Goal: Information Seeking & Learning: Learn about a topic

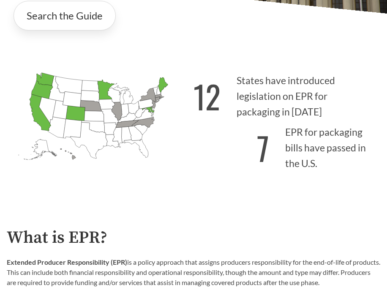
scroll to position [211, 0]
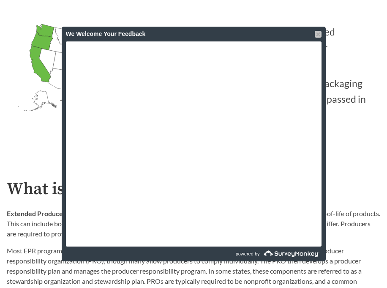
click at [317, 35] on div at bounding box center [318, 34] width 7 height 7
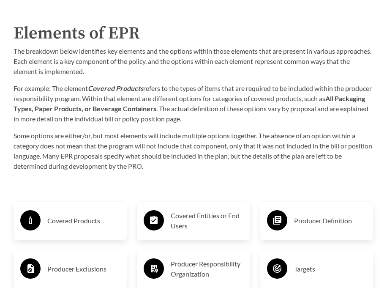
scroll to position [1184, 0]
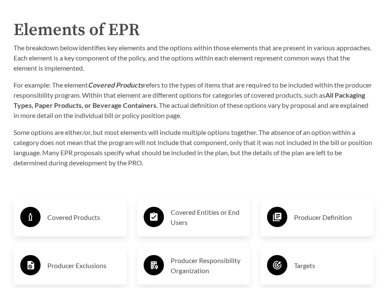
click at [78, 211] on h3 "Covered Products" at bounding box center [83, 218] width 73 height 14
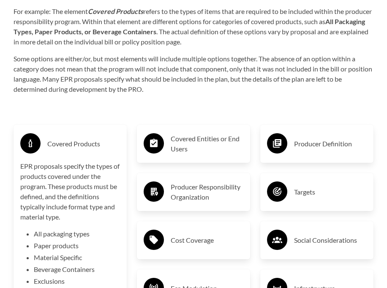
scroll to position [1268, 0]
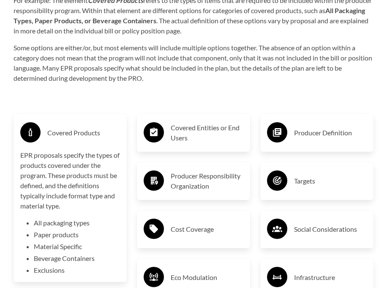
click at [60, 241] on li "Material Specific" at bounding box center [77, 246] width 86 height 10
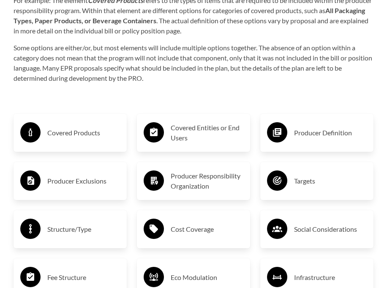
click at [71, 128] on h3 "Covered Products" at bounding box center [83, 133] width 73 height 14
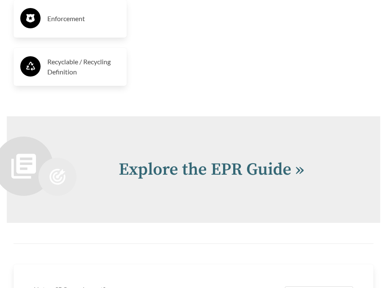
scroll to position [1818, 0]
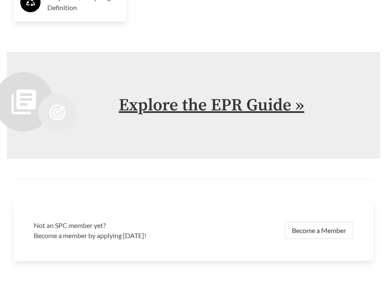
click at [227, 98] on link "Explore the EPR Guide »" at bounding box center [212, 105] width 186 height 21
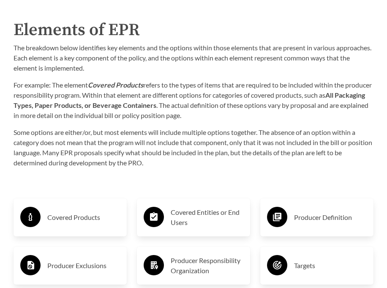
scroll to position [1226, 0]
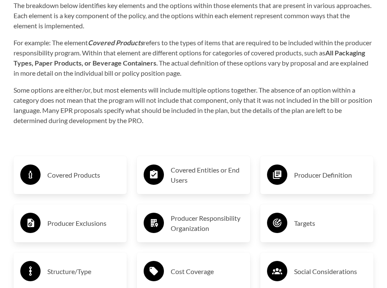
click at [326, 168] on h3 "Producer Definition" at bounding box center [330, 175] width 73 height 14
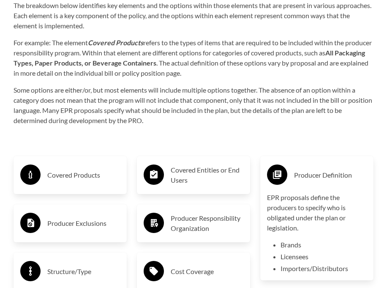
click at [326, 168] on h3 "Producer Definition" at bounding box center [330, 175] width 73 height 14
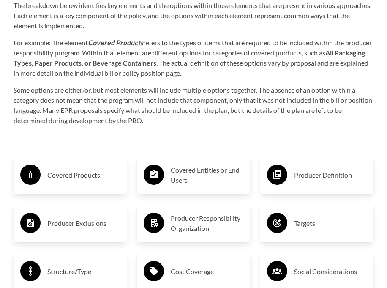
click at [88, 163] on div "Covered Products" at bounding box center [70, 175] width 100 height 25
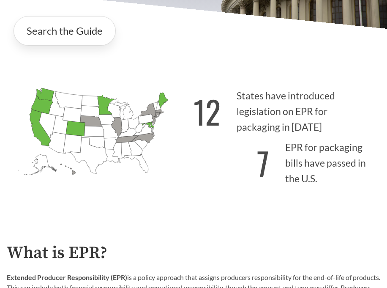
scroll to position [0, 0]
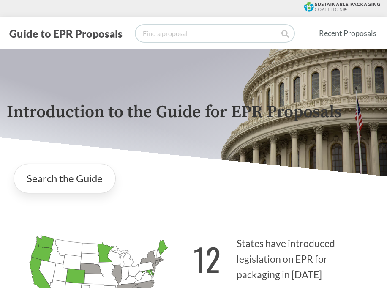
click at [205, 31] on input "search" at bounding box center [215, 33] width 159 height 17
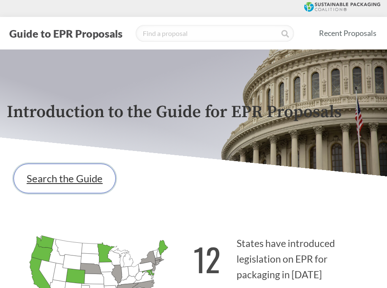
click at [68, 171] on link "Search the Guide" at bounding box center [65, 179] width 102 height 30
